Goal: Task Accomplishment & Management: Manage account settings

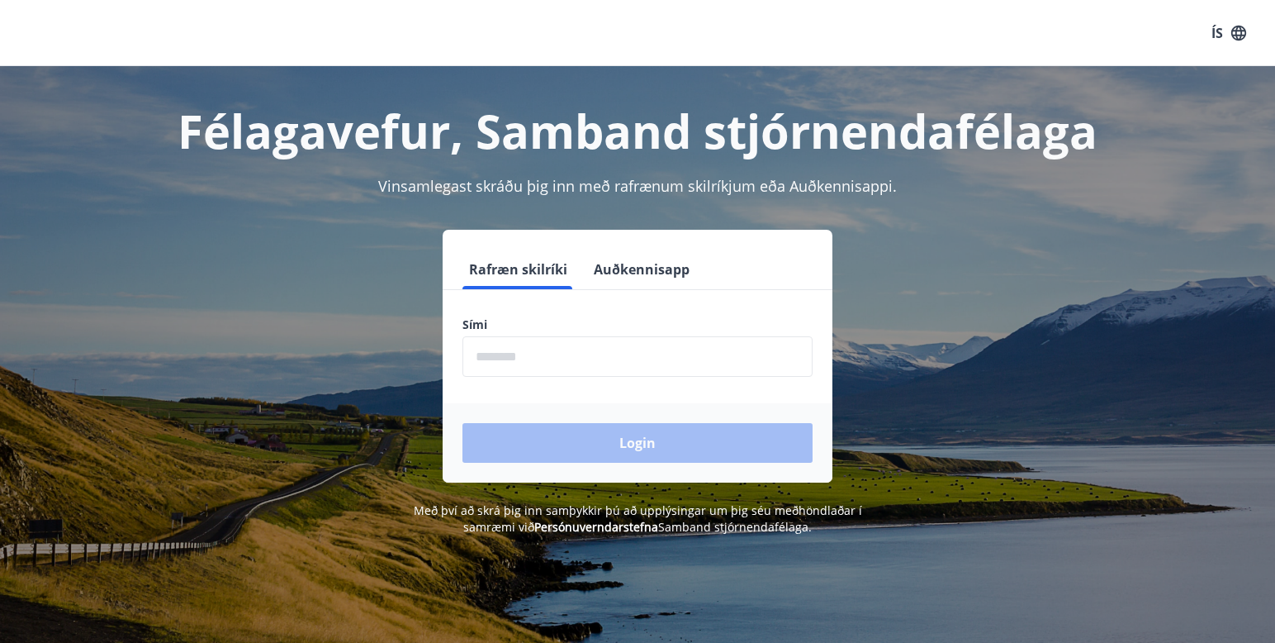
click at [558, 361] on input "phone" at bounding box center [638, 356] width 350 height 40
type input "********"
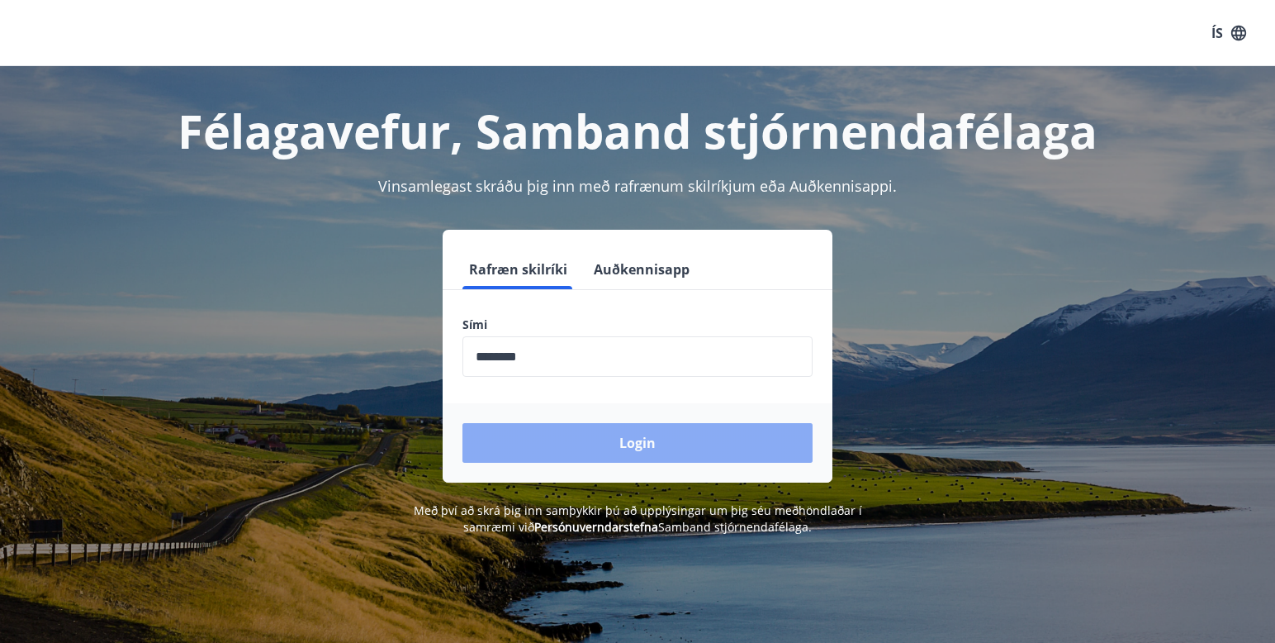
click at [637, 439] on button "Login" at bounding box center [638, 443] width 350 height 40
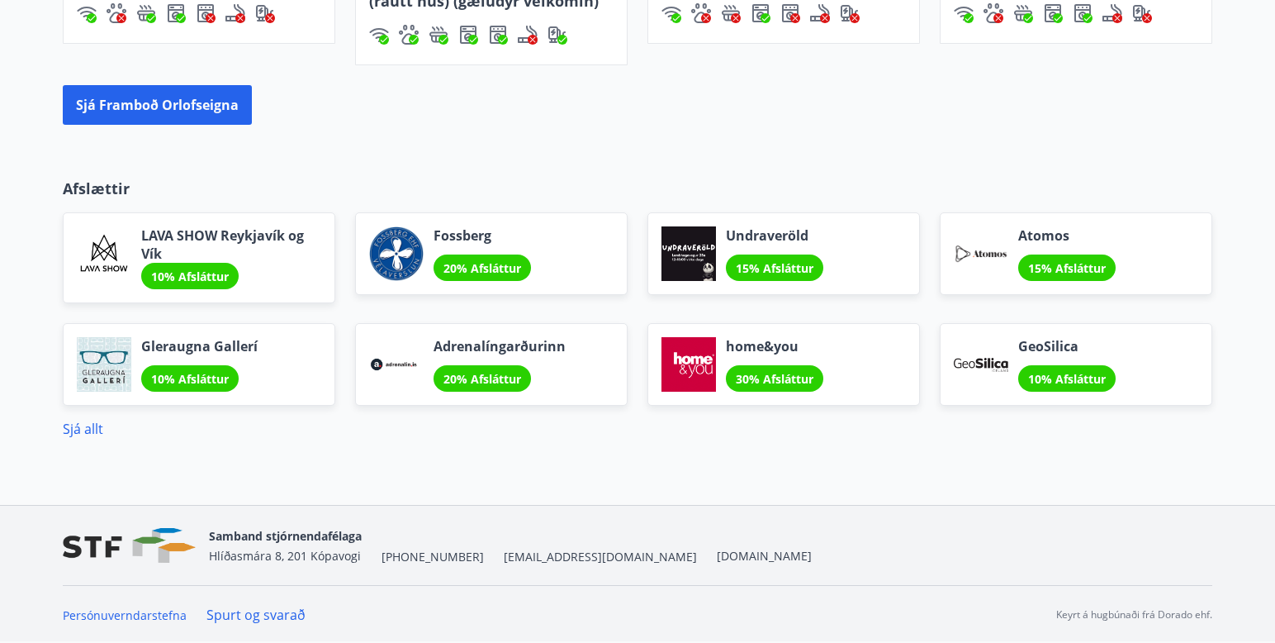
scroll to position [1299, 0]
